Goal: Task Accomplishment & Management: Manage account settings

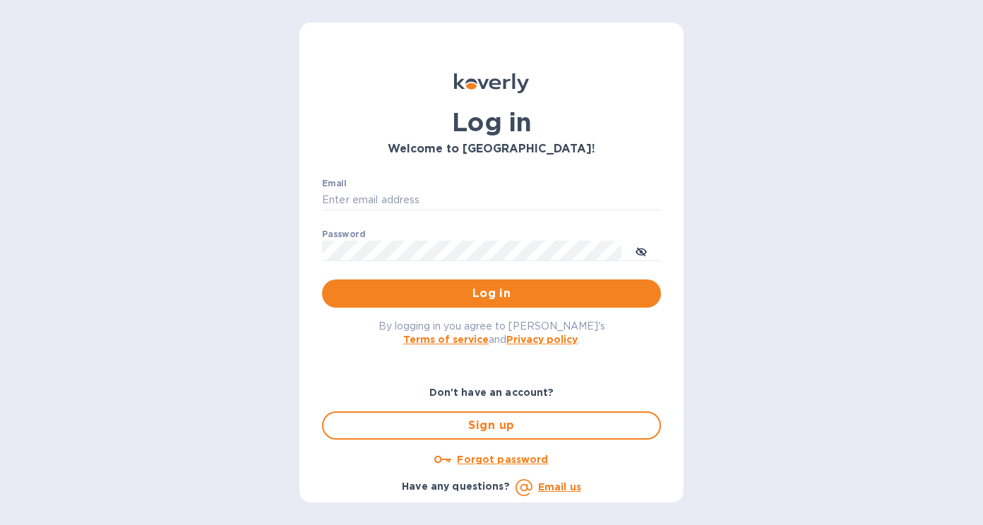
type input "[EMAIL_ADDRESS][DOMAIN_NAME]"
click at [419, 309] on div "By logging in you agree to [PERSON_NAME]'s Terms of service and Privacy policy ." at bounding box center [491, 332] width 361 height 49
click at [453, 292] on span "Log in" at bounding box center [491, 293] width 316 height 17
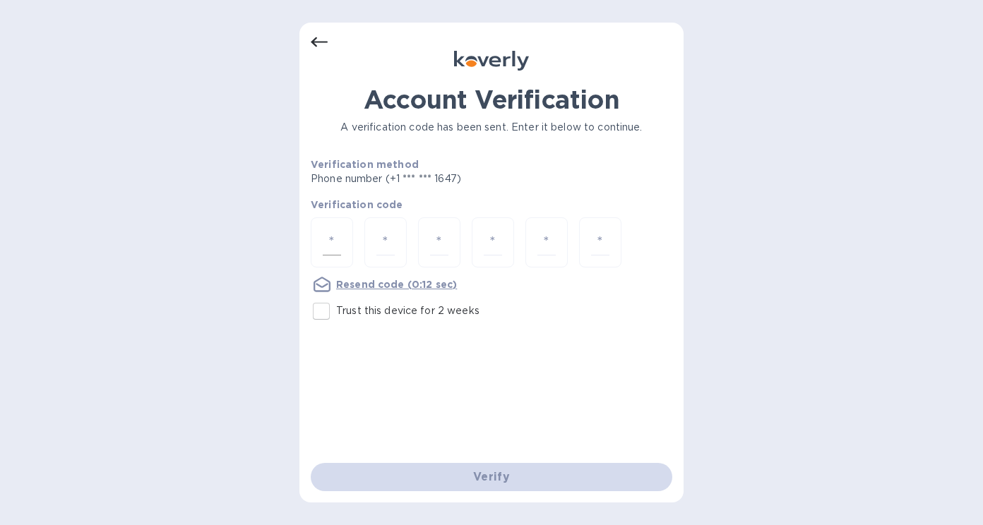
click at [328, 250] on input "number" at bounding box center [332, 242] width 18 height 26
type input "6"
type input "9"
type input "4"
type input "3"
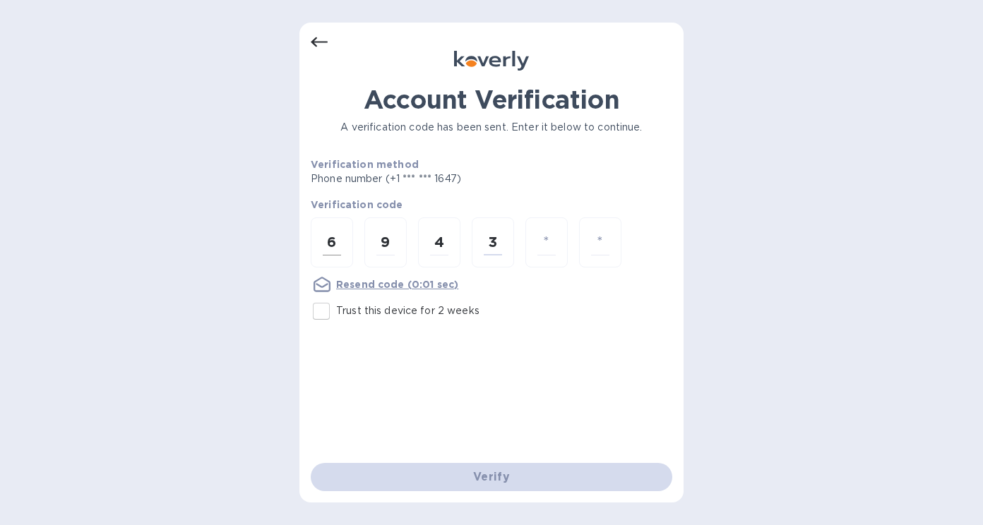
type input "0"
type input "6"
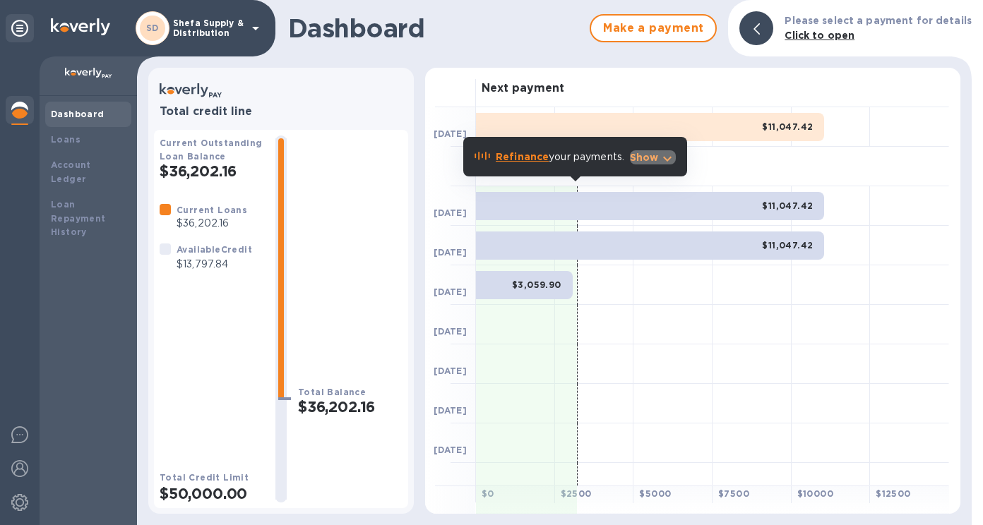
click at [665, 159] on icon "button" at bounding box center [667, 158] width 17 height 17
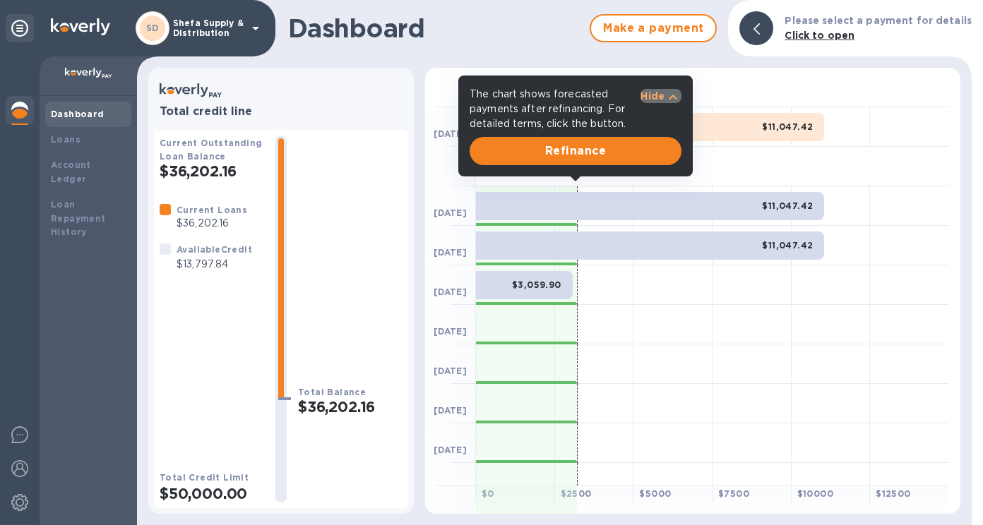
click at [647, 91] on p "Hide" at bounding box center [652, 96] width 24 height 14
